Goal: Find specific page/section: Find specific page/section

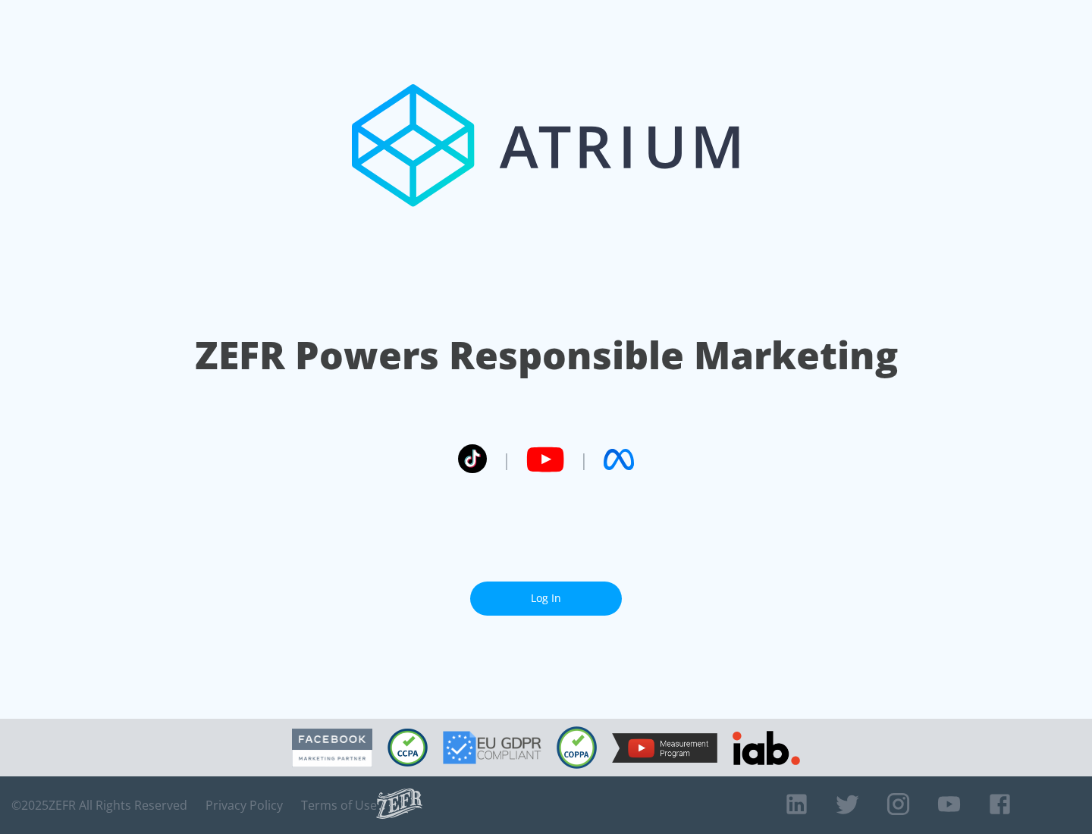
click at [546, 598] on link "Log In" at bounding box center [546, 598] width 152 height 34
